Goal: Transaction & Acquisition: Book appointment/travel/reservation

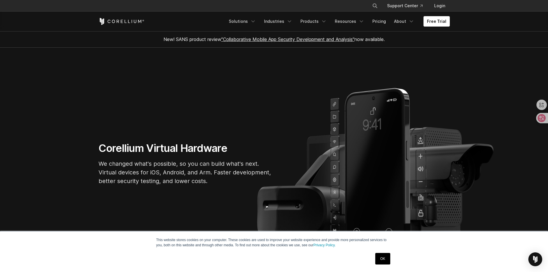
click at [385, 253] on div "OK" at bounding box center [383, 258] width 18 height 15
click at [540, 119] on icon at bounding box center [537, 118] width 8 height 8
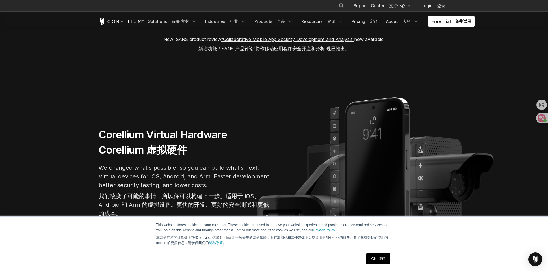
click at [435, 19] on link "Free Trial 免费试用" at bounding box center [451, 21] width 47 height 10
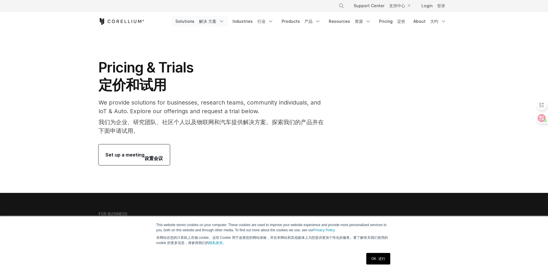
click at [200, 22] on link "Solutions 解决 方案" at bounding box center [200, 21] width 56 height 10
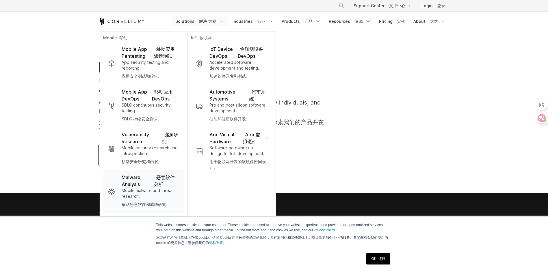
click at [156, 178] on p "Malware Analysis 恶意软件分析" at bounding box center [150, 181] width 57 height 14
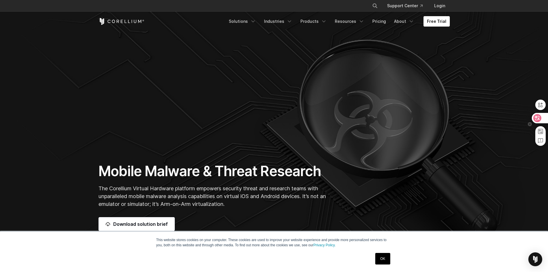
click at [540, 119] on icon at bounding box center [537, 118] width 6 height 6
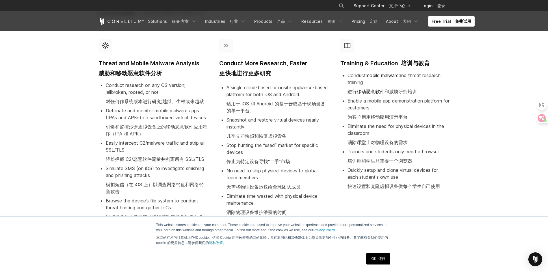
scroll to position [516, 0]
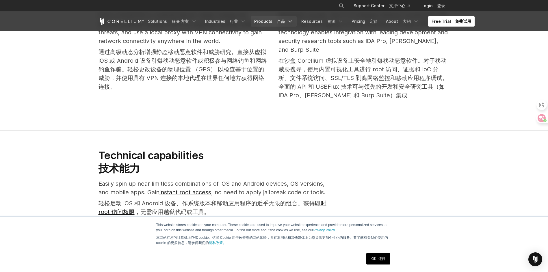
click at [271, 16] on link "Products 产品" at bounding box center [274, 21] width 46 height 10
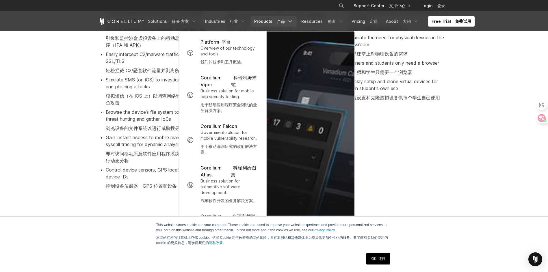
scroll to position [853, 0]
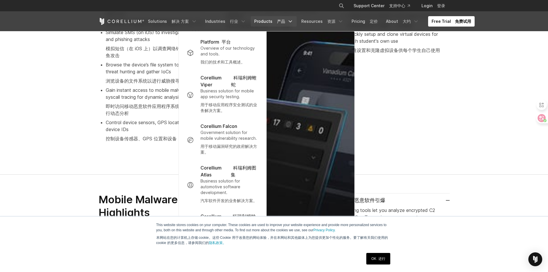
click at [387, 259] on link "OK 还行" at bounding box center [378, 259] width 24 height 12
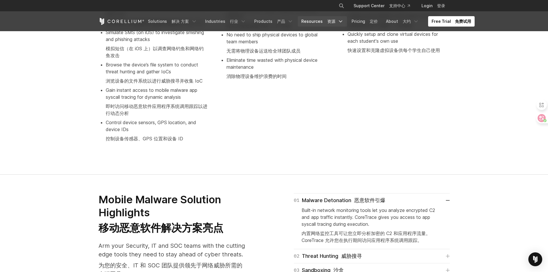
click at [325, 19] on font "Navigation Menu" at bounding box center [326, 21] width 2 height 5
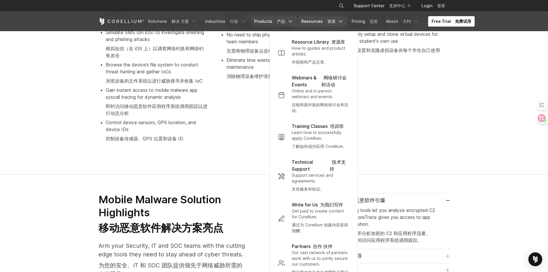
click at [269, 21] on link "Products 产品" at bounding box center [274, 21] width 46 height 10
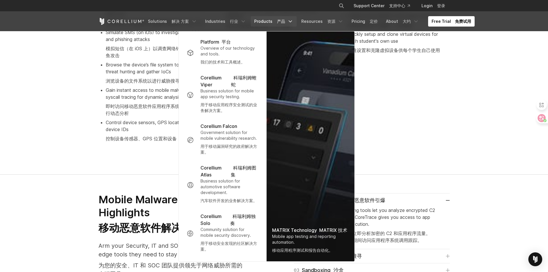
click at [447, 123] on div "Training & Education 培训与教育 Conduct mobile malware and threat research training …" at bounding box center [395, 26] width 121 height 256
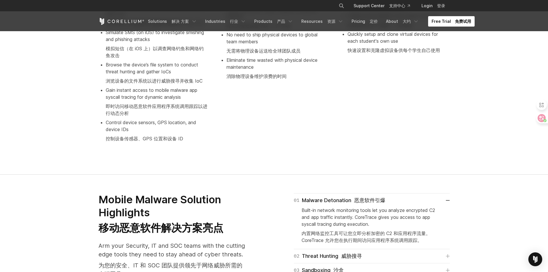
click at [437, 21] on link "Free Trial 免费试用" at bounding box center [451, 21] width 47 height 10
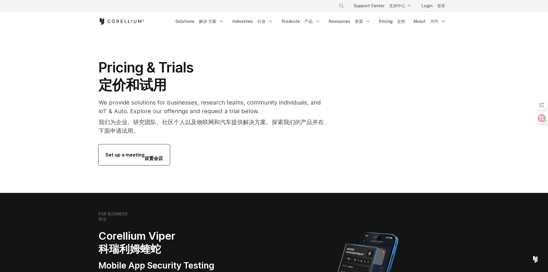
click at [146, 152] on font "设置会议" at bounding box center [153, 155] width 18 height 14
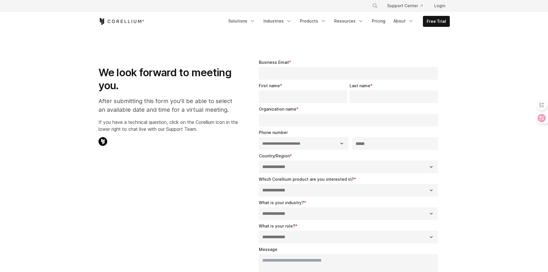
select select "**"
